Goal: Task Accomplishment & Management: Use online tool/utility

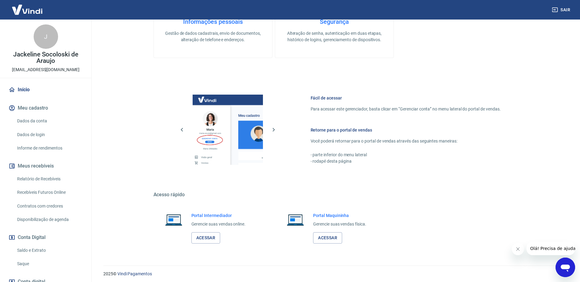
scroll to position [194, 0]
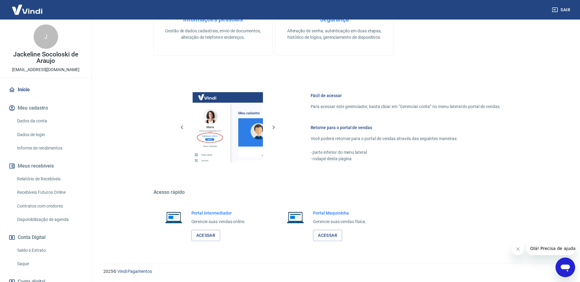
click at [30, 264] on link "Saque" at bounding box center [49, 264] width 69 height 13
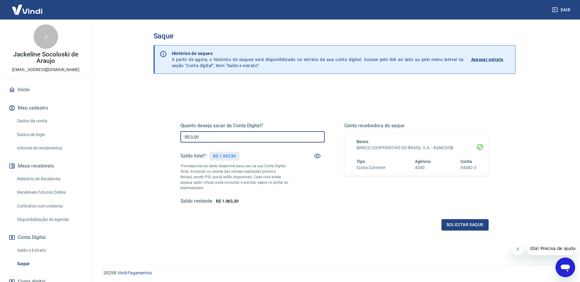
click at [219, 136] on input "R$ 0,00" at bounding box center [252, 136] width 144 height 11
type input "R$ 1.063,30"
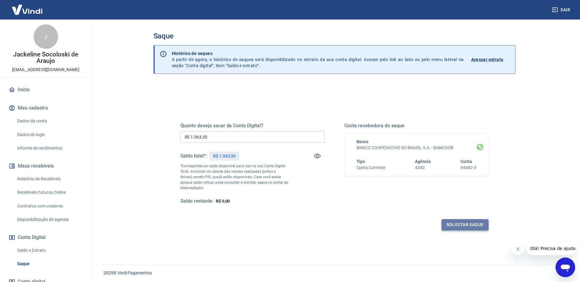
click at [470, 224] on button "Solicitar saque" at bounding box center [464, 224] width 47 height 11
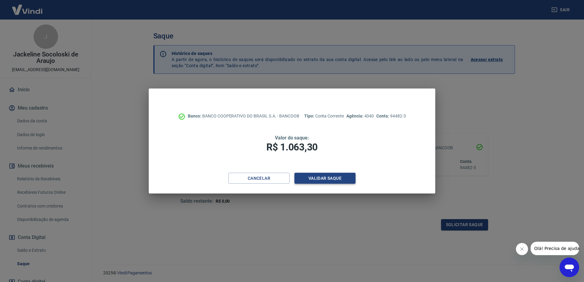
click at [342, 180] on button "Validar saque" at bounding box center [325, 178] width 61 height 11
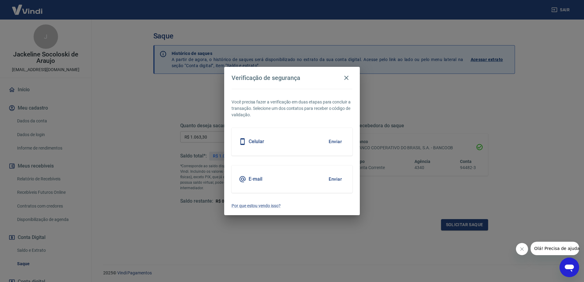
click at [337, 139] on button "Enviar" at bounding box center [336, 141] width 20 height 13
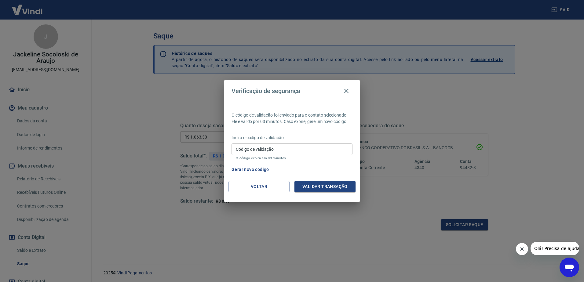
click at [280, 152] on input "Código de validação" at bounding box center [292, 149] width 121 height 11
type input "542539"
click at [316, 185] on button "Validar transação" at bounding box center [325, 186] width 61 height 11
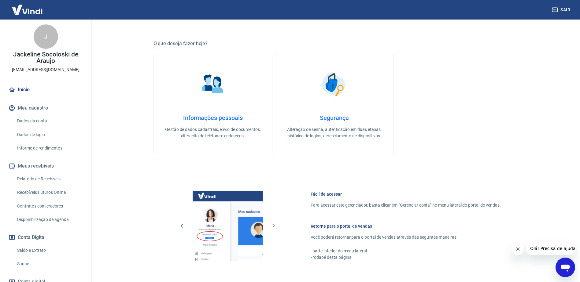
scroll to position [194, 0]
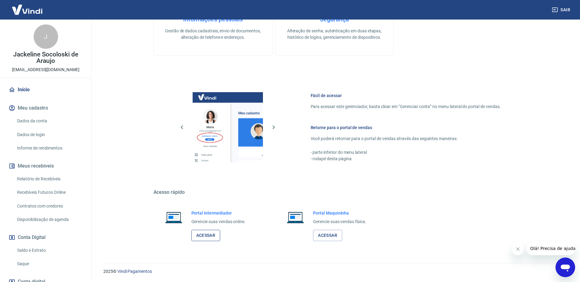
click at [212, 235] on link "Acessar" at bounding box center [205, 235] width 29 height 11
